Goal: Task Accomplishment & Management: Manage account settings

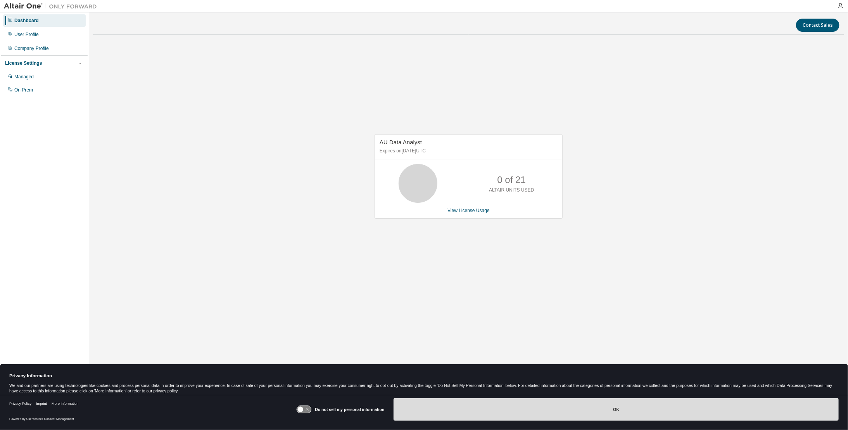
click at [597, 407] on button "OK" at bounding box center [616, 409] width 445 height 22
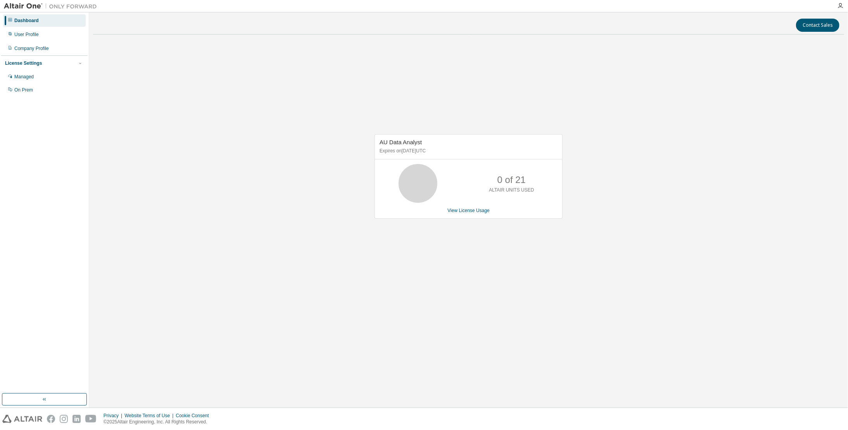
click at [428, 189] on icon at bounding box center [417, 183] width 19 height 19
click at [421, 183] on icon at bounding box center [417, 183] width 19 height 19
click at [519, 186] on p "0 of 21" at bounding box center [512, 179] width 28 height 13
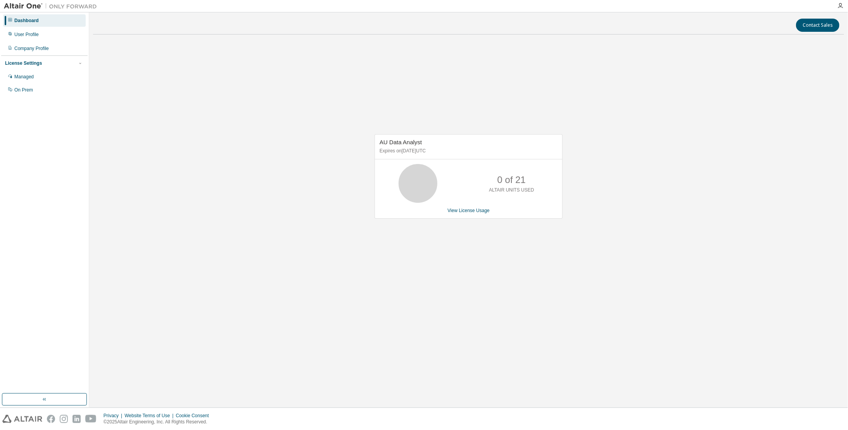
click at [465, 214] on div "AU Data Analyst Expires on December 20, 2025 UTC 0 of 21 ALTAIR UNITS USED View…" at bounding box center [469, 176] width 188 height 85
click at [25, 78] on div "Managed" at bounding box center [23, 77] width 19 height 6
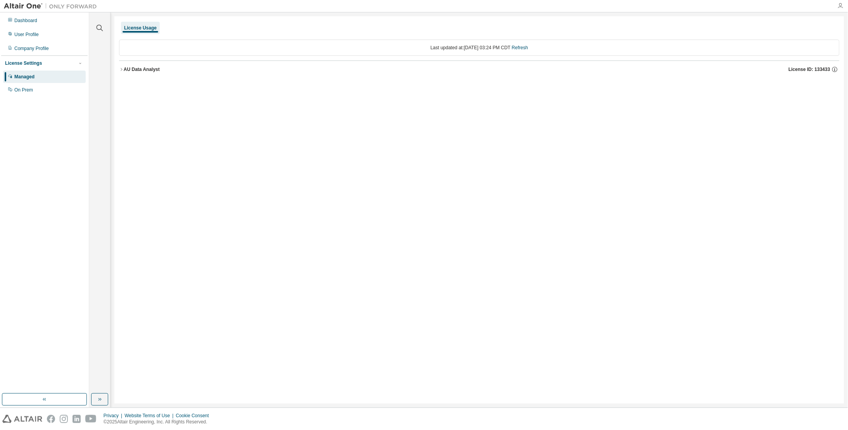
click at [841, 9] on icon "button" at bounding box center [841, 6] width 6 height 6
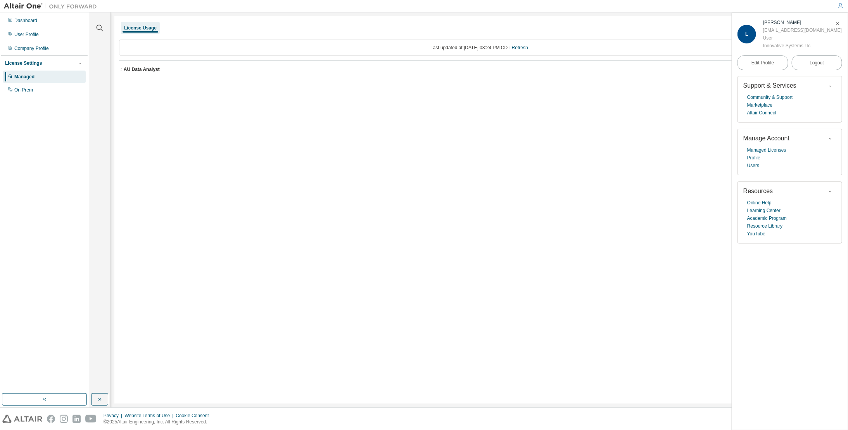
click at [746, 204] on div "Online Help Learning Center Academic Program Resource Library YouTube" at bounding box center [790, 218] width 93 height 39
click at [758, 202] on link "Online Help" at bounding box center [760, 203] width 24 height 8
click at [24, 25] on div "Dashboard" at bounding box center [44, 20] width 83 height 12
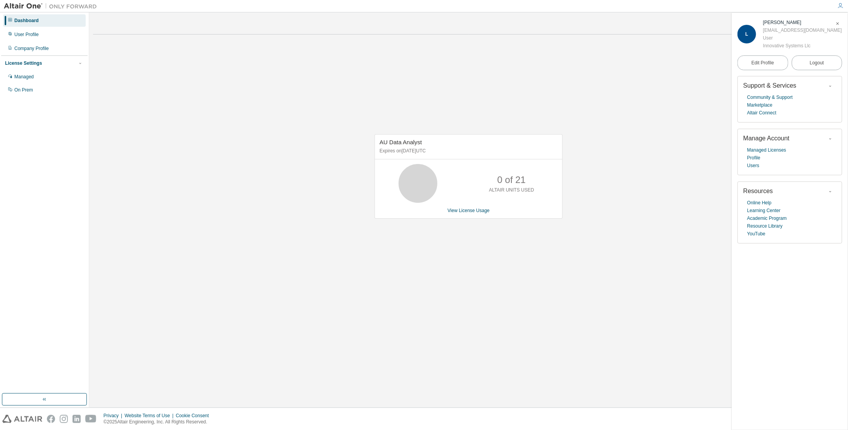
click at [405, 146] on div "AU Data Analyst Expires on December 20, 2025 UTC" at bounding box center [468, 147] width 187 height 25
click at [408, 142] on span "AU Data Analyst" at bounding box center [401, 142] width 42 height 7
drag, startPoint x: 408, startPoint y: 142, endPoint x: 414, endPoint y: 172, distance: 30.8
click at [414, 174] on icon at bounding box center [417, 183] width 19 height 19
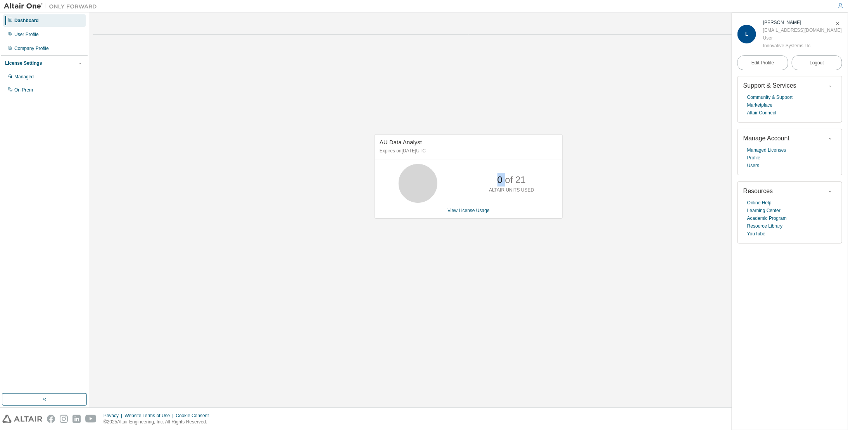
click at [414, 174] on icon at bounding box center [417, 183] width 19 height 19
click at [464, 212] on link "View License Usage" at bounding box center [469, 210] width 42 height 5
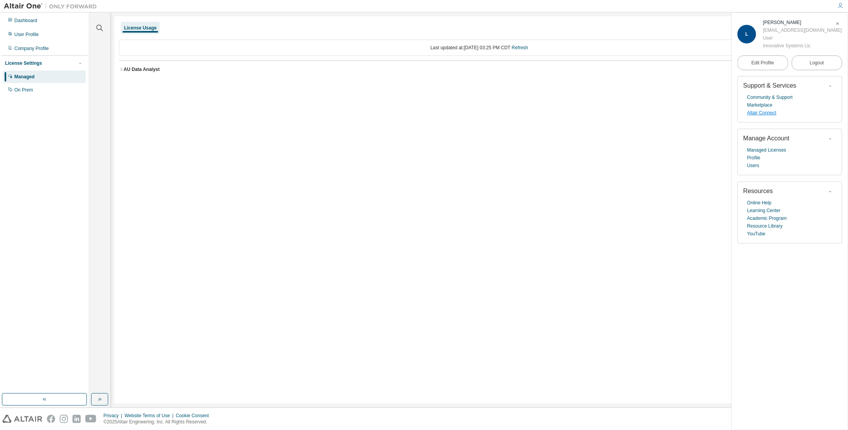
click at [762, 116] on link "Altair Connect" at bounding box center [762, 113] width 29 height 8
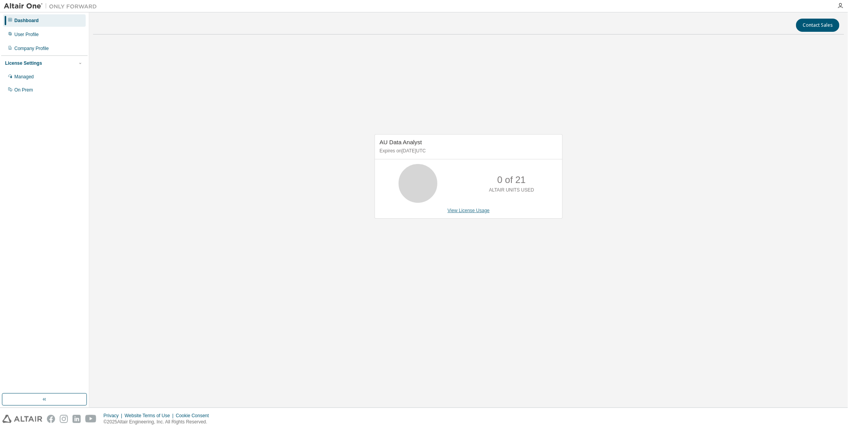
click at [458, 213] on link "View License Usage" at bounding box center [469, 210] width 42 height 5
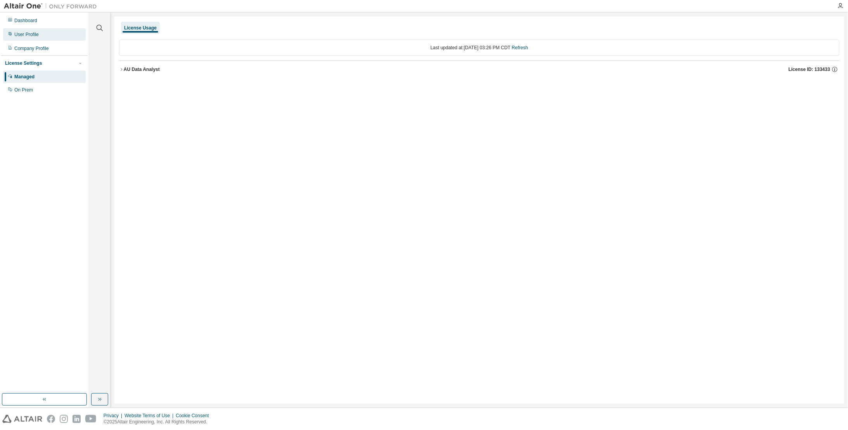
click at [30, 36] on div "User Profile" at bounding box center [26, 34] width 24 height 6
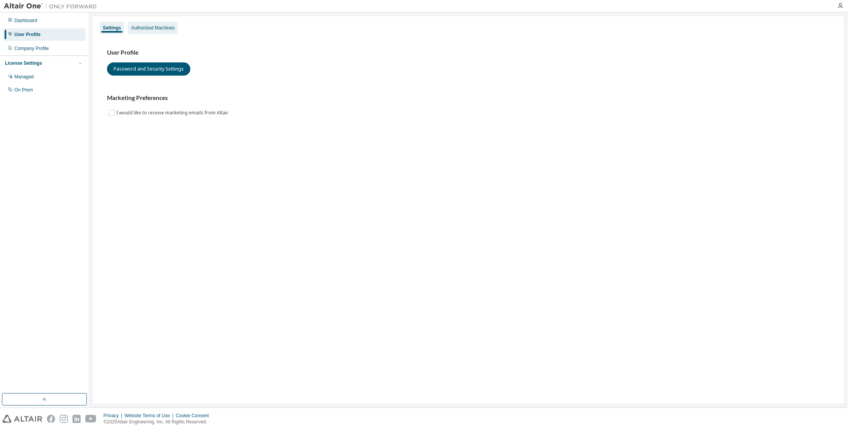
click at [144, 31] on div "Authorized Machines" at bounding box center [152, 28] width 43 height 6
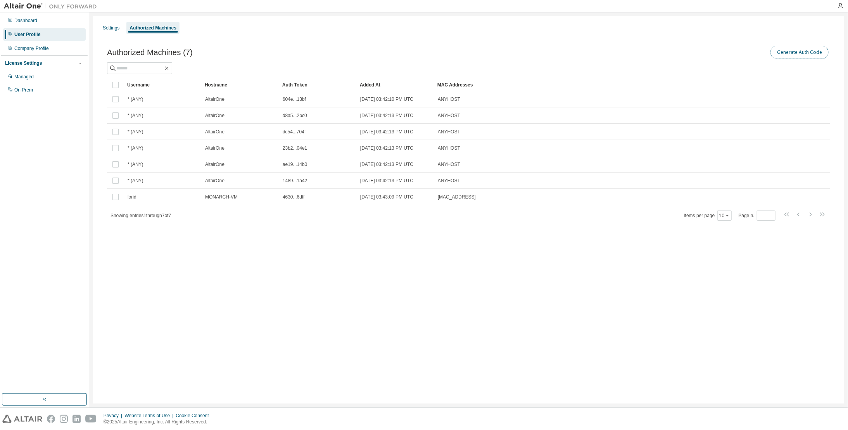
click at [806, 48] on button "Generate Auth Code" at bounding box center [800, 52] width 58 height 13
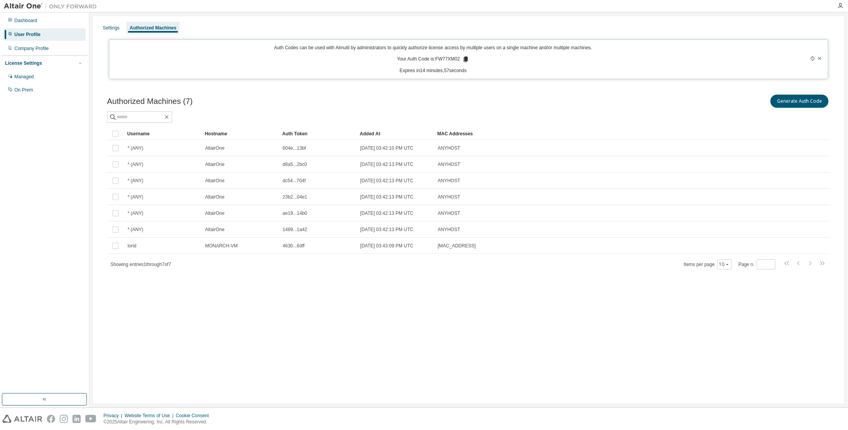
click at [460, 60] on p "Your Auth Code is: FW77XM02" at bounding box center [433, 59] width 72 height 7
click at [464, 59] on icon at bounding box center [465, 59] width 7 height 7
click at [466, 59] on icon at bounding box center [466, 59] width 4 height 5
